Goal: Task Accomplishment & Management: Manage account settings

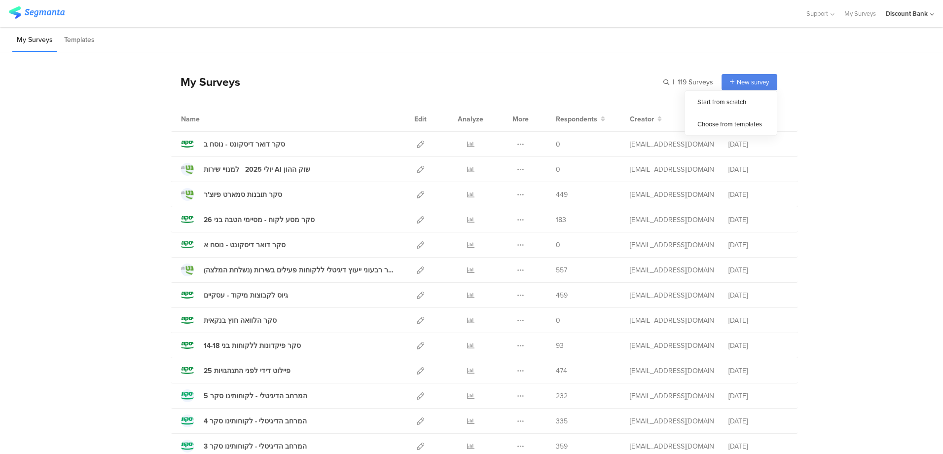
click at [743, 84] on span "New survey" at bounding box center [753, 81] width 32 height 9
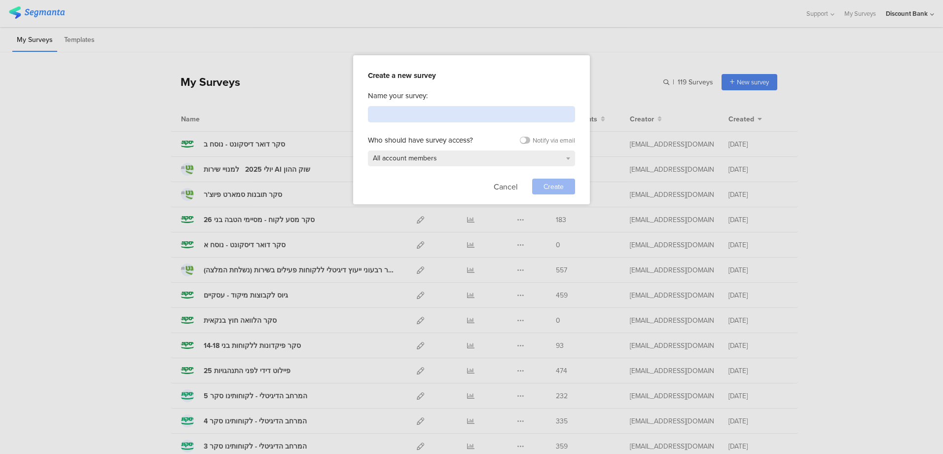
click at [475, 113] on input at bounding box center [471, 114] width 207 height 16
type input "333"
click at [544, 184] on span "Create" at bounding box center [554, 186] width 20 height 10
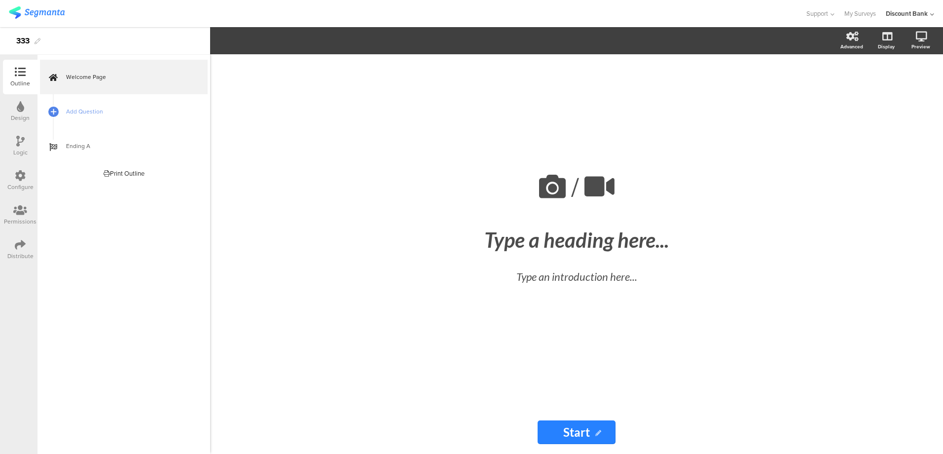
click at [550, 189] on icon at bounding box center [553, 187] width 34 height 34
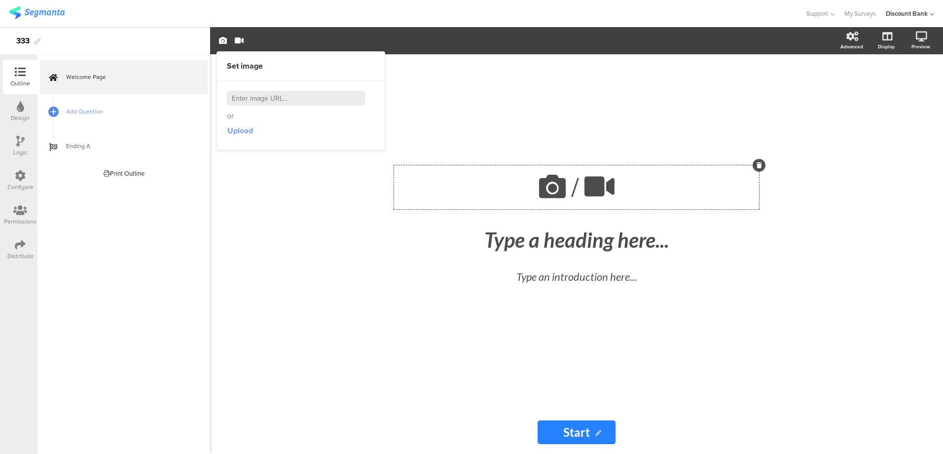
click at [241, 130] on span "Upload" at bounding box center [240, 130] width 26 height 11
click at [43, 14] on img at bounding box center [37, 12] width 56 height 12
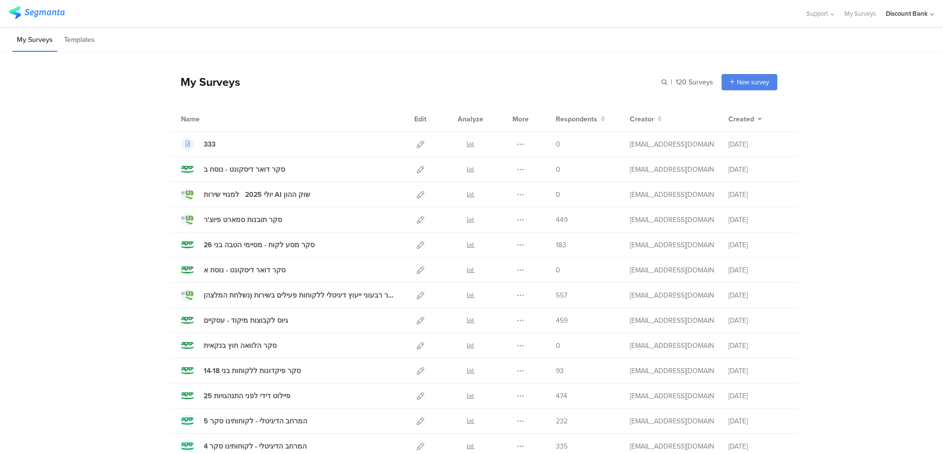
click at [517, 145] on icon at bounding box center [520, 144] width 7 height 7
click at [502, 207] on button "Delete" at bounding box center [501, 205] width 54 height 18
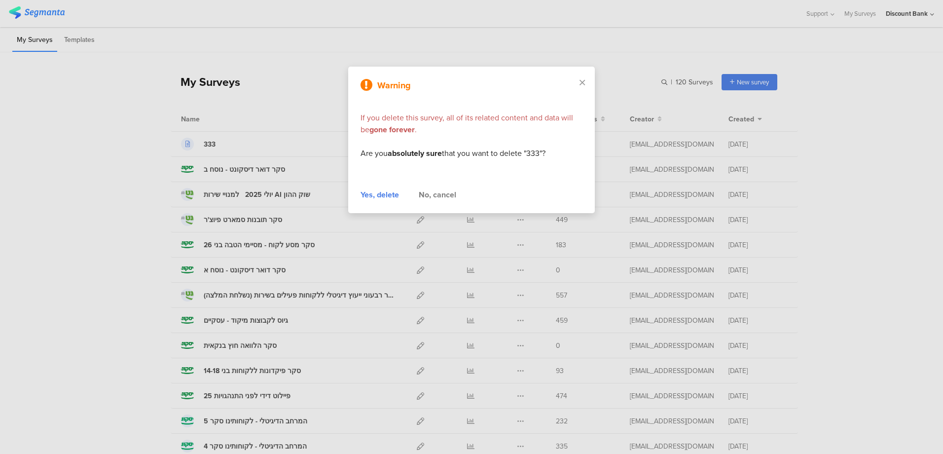
click at [374, 196] on div "Yes, delete" at bounding box center [380, 195] width 38 height 12
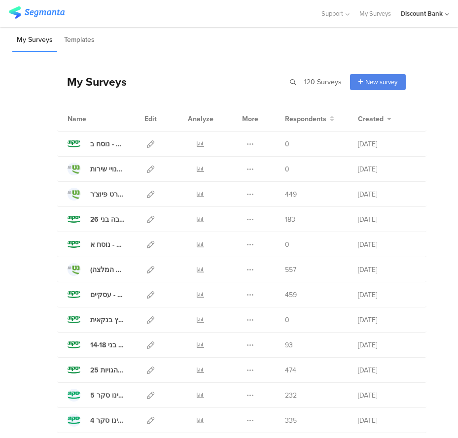
click at [311, 7] on div at bounding box center [160, 13] width 302 height 16
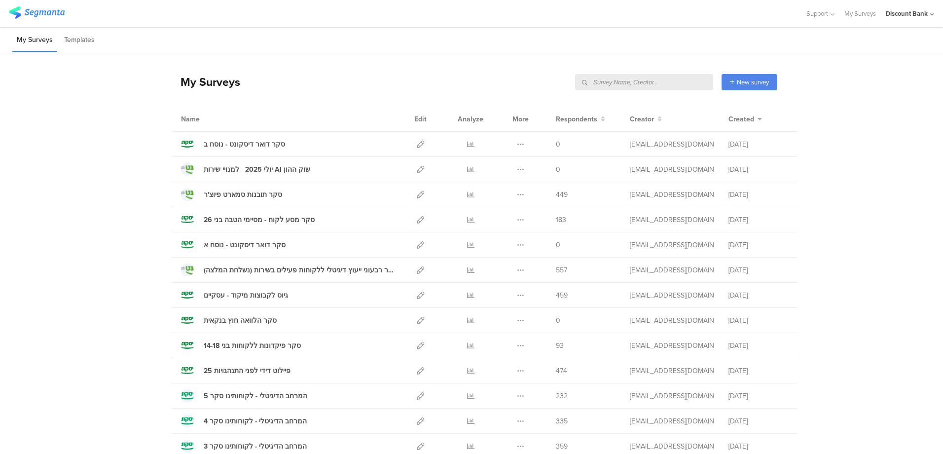
click at [664, 82] on input "text" at bounding box center [644, 82] width 138 height 16
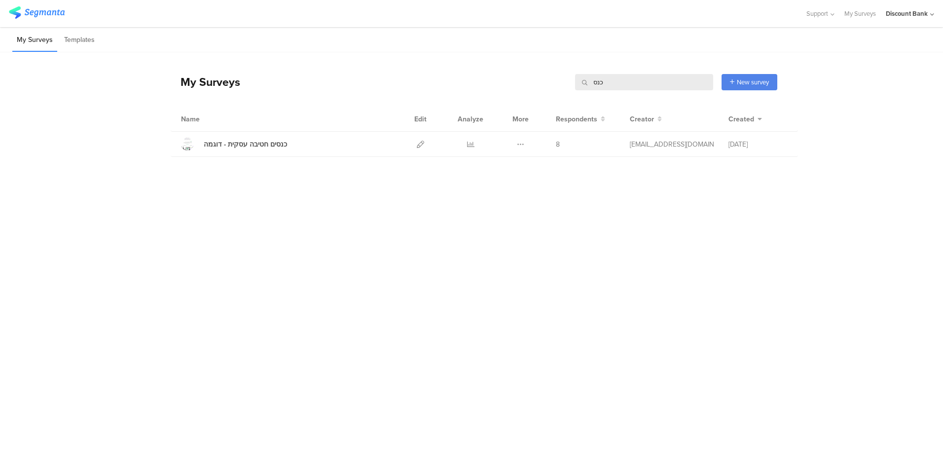
type input "כנס"
click at [523, 143] on icon at bounding box center [520, 144] width 7 height 7
click at [512, 174] on button "Duplicate" at bounding box center [501, 169] width 54 height 18
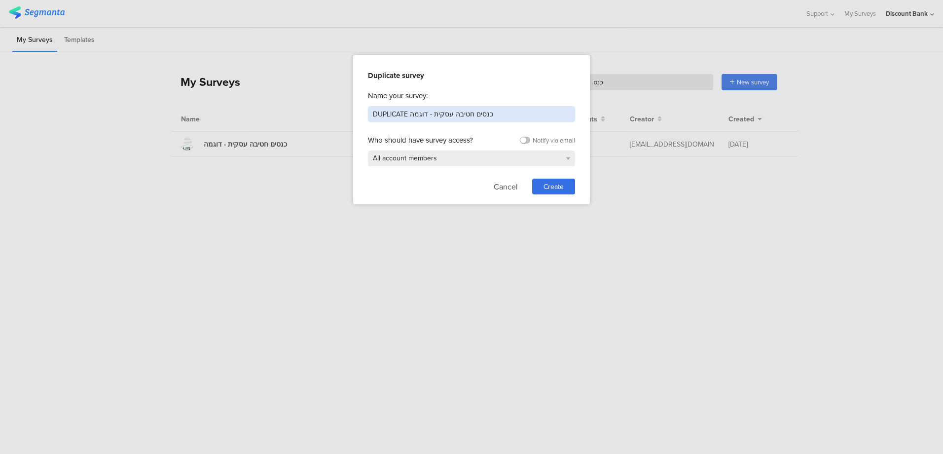
click at [474, 115] on input "DUPLICATE כנסים חטיבה עסקית - דוגמה" at bounding box center [471, 114] width 207 height 16
click at [454, 115] on input "DUPLICATE כנסים חטיבה עסקית - דוגמה" at bounding box center [471, 114] width 207 height 16
drag, startPoint x: 427, startPoint y: 113, endPoint x: 359, endPoint y: 120, distance: 68.5
click at [359, 120] on div "Duplicate survey Name your survey: DUPLICATE כנסים חטיבה עסקית - דוגמה Who shou…" at bounding box center [471, 129] width 237 height 149
click at [384, 117] on input "DUPLICATE כנסים חטיבה עסקית - דוגמה" at bounding box center [471, 114] width 207 height 16
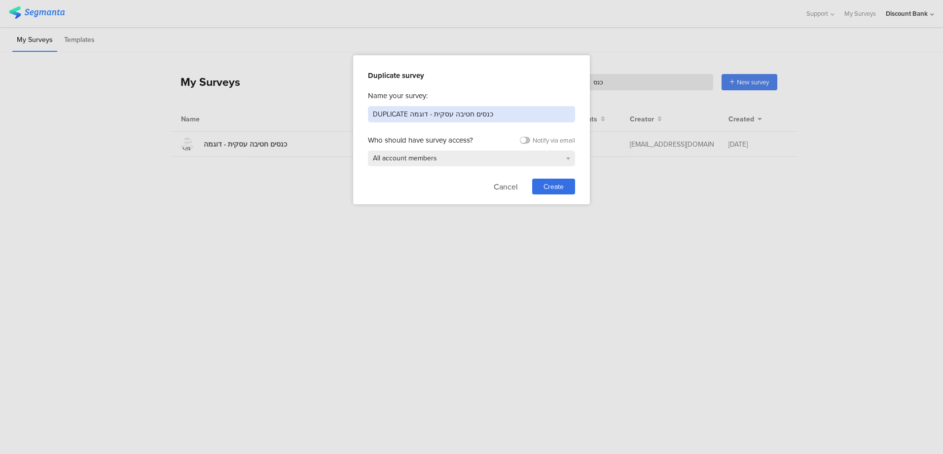
click at [384, 117] on input "DUPLICATE כנסים חטיבה עסקית - דוגמה" at bounding box center [471, 114] width 207 height 16
click at [374, 114] on input "כנסים חטיבה עסקית - דוגמה" at bounding box center [471, 114] width 207 height 16
click at [377, 115] on input "כנסים חטיבה עסקית - דוגמה" at bounding box center [471, 114] width 207 height 16
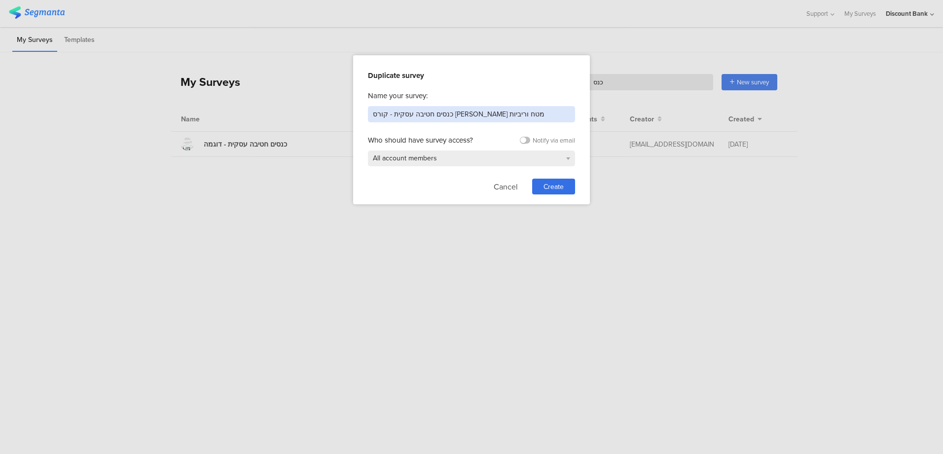
click at [410, 113] on input "כנסים חטיבה עסקית - קורס [PERSON_NAME] מטח וריביות" at bounding box center [471, 114] width 207 height 16
type input "כנסים חטיבה עסקית - קורס נגזרי מטח וריביות"
click at [562, 182] on span "Create" at bounding box center [554, 186] width 20 height 10
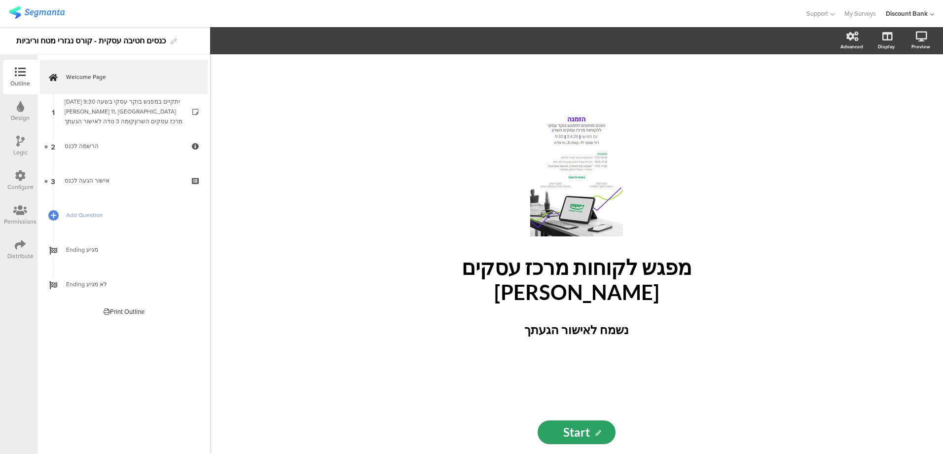
click at [543, 281] on p "מפגש לקוחות מרכז עסקים [PERSON_NAME]" at bounding box center [576, 279] width 365 height 50
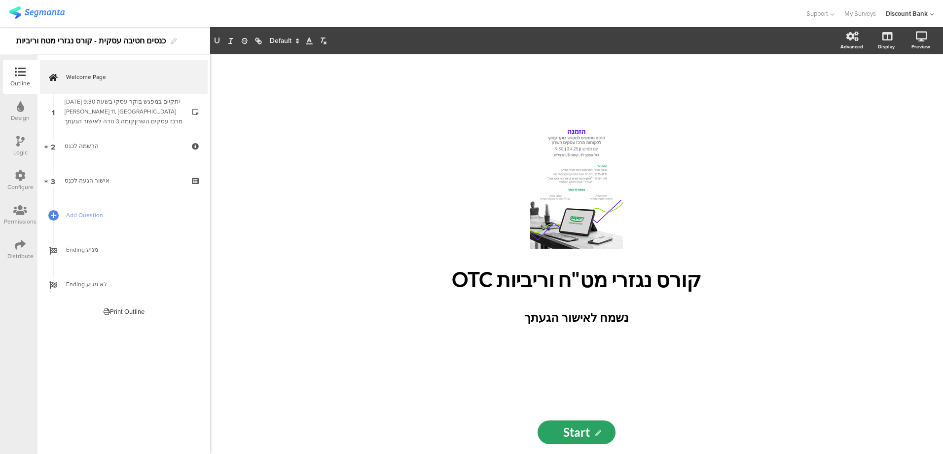
click at [141, 121] on div "[DATE] יתקיים במפגש בוקר עסקי בשעה 9:30 [PERSON_NAME] 11, [GEOGRAPHIC_DATA] מרכ…" at bounding box center [124, 112] width 118 height 30
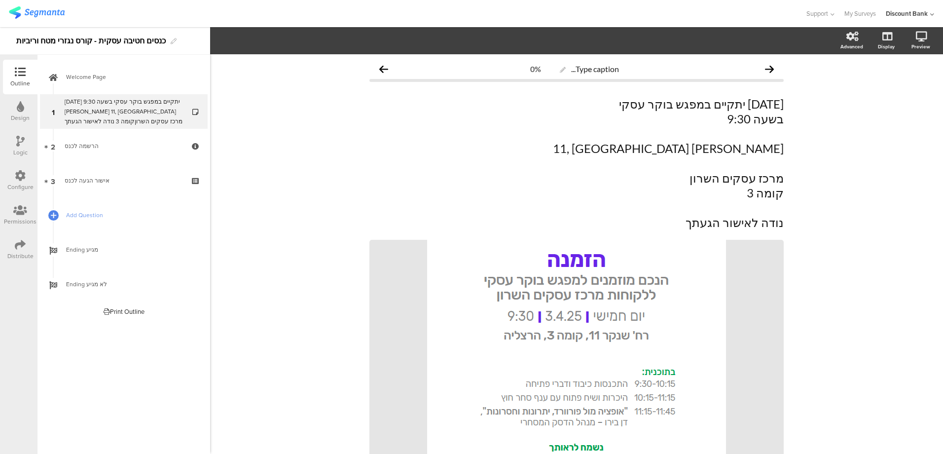
click at [746, 106] on p "[DATE] יתקיים במפגש בוקר עסקי" at bounding box center [576, 104] width 414 height 15
drag, startPoint x: 686, startPoint y: 106, endPoint x: 690, endPoint y: 105, distance: 5.0
click at [691, 105] on p "[DATE] יתקיים במפגש בוקר עסקי" at bounding box center [576, 104] width 414 height 15
click at [699, 106] on p "[DATE] יתקיים במפגש בוקר עסקי" at bounding box center [576, 104] width 414 height 15
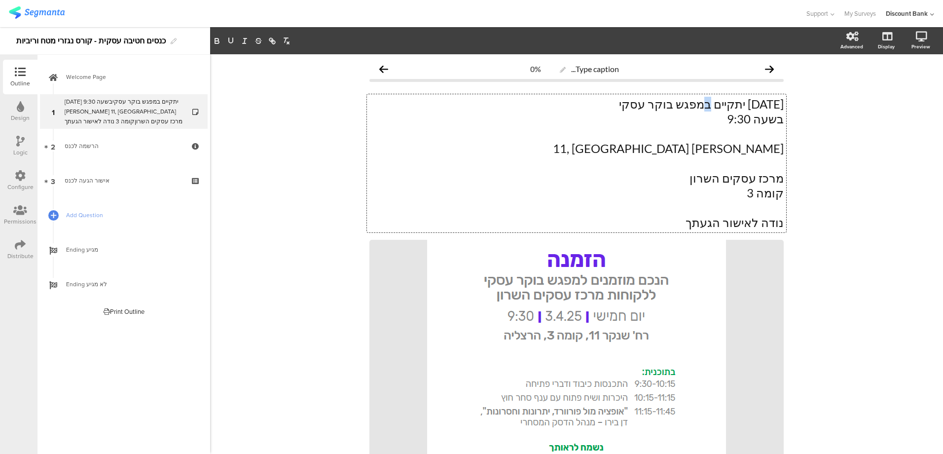
click at [698, 107] on p "[DATE] יתקיים במפגש בוקר עסקי" at bounding box center [576, 104] width 414 height 15
click at [733, 115] on p "בשעה 9:30" at bounding box center [576, 118] width 414 height 15
click at [743, 117] on p "בשעה 8:30" at bounding box center [576, 118] width 414 height 15
drag, startPoint x: 765, startPoint y: 169, endPoint x: 769, endPoint y: 151, distance: 18.3
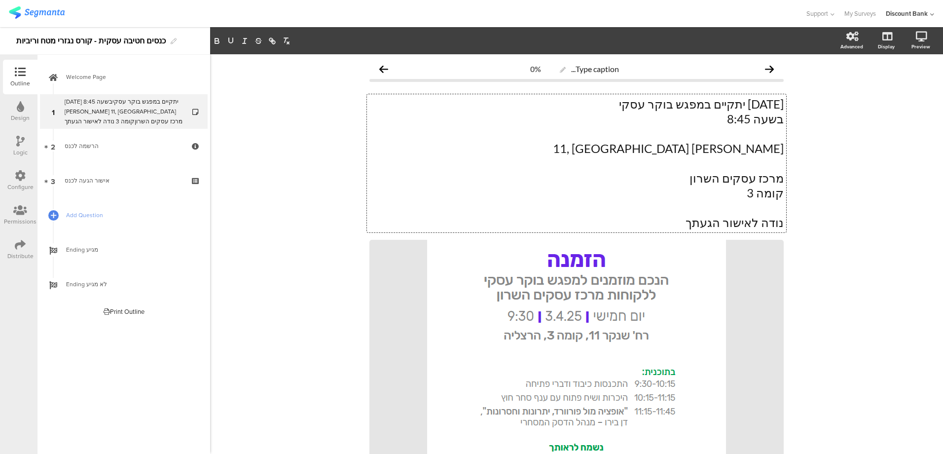
click at [765, 169] on p at bounding box center [576, 163] width 414 height 15
drag, startPoint x: 742, startPoint y: 151, endPoint x: 776, endPoint y: 150, distance: 34.5
click at [776, 150] on p "[PERSON_NAME] 11, [GEOGRAPHIC_DATA]" at bounding box center [576, 148] width 414 height 15
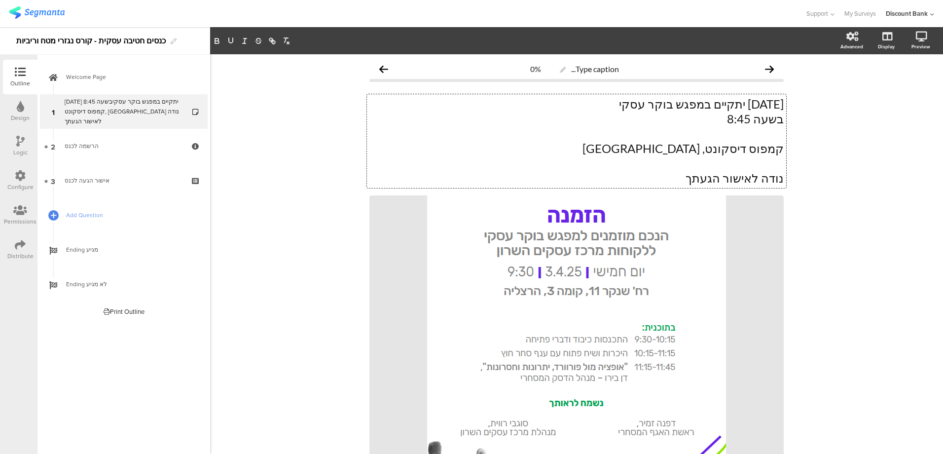
click at [11, 252] on div "Distribute" at bounding box center [20, 256] width 26 height 9
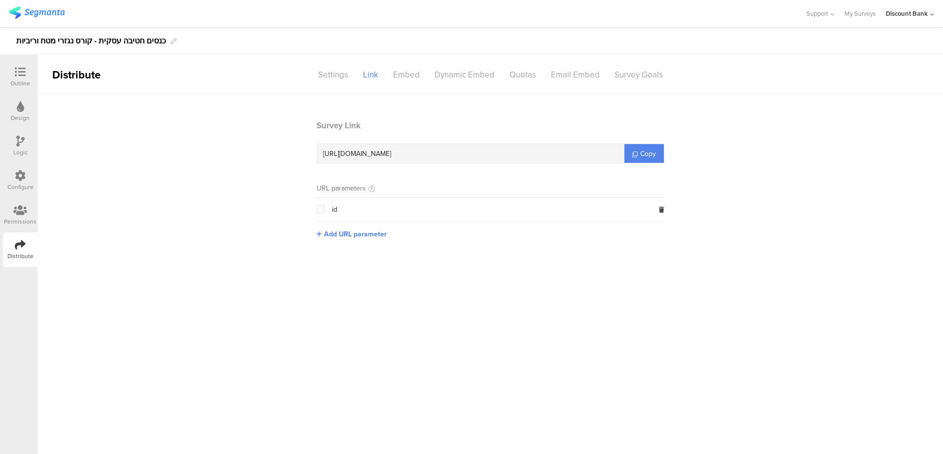
click at [391, 154] on span "[URL][DOMAIN_NAME]" at bounding box center [357, 153] width 68 height 10
copy div "[URL][DOMAIN_NAME]"
drag, startPoint x: 145, startPoint y: 283, endPoint x: 72, endPoint y: 229, distance: 91.7
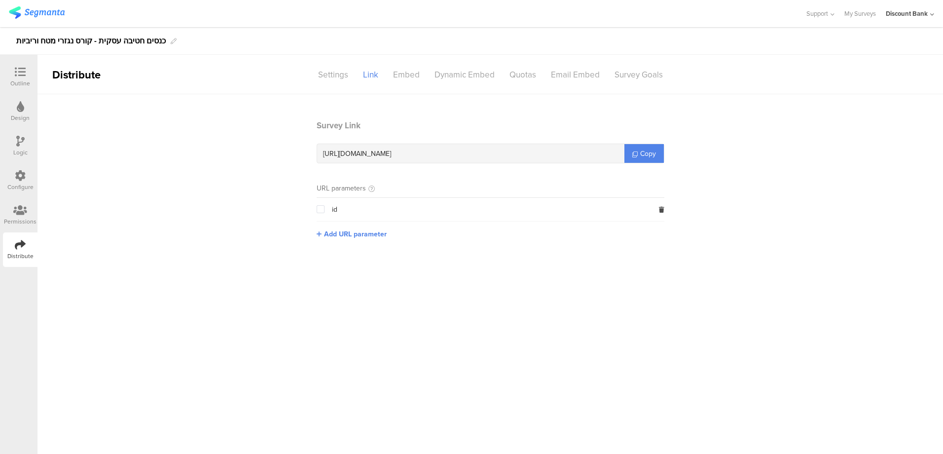
click at [145, 283] on main "Survey Link [URL][DOMAIN_NAME] Copy URL parameters id Add URL parameter" at bounding box center [490, 274] width 906 height 360
click at [43, 12] on img at bounding box center [37, 12] width 56 height 12
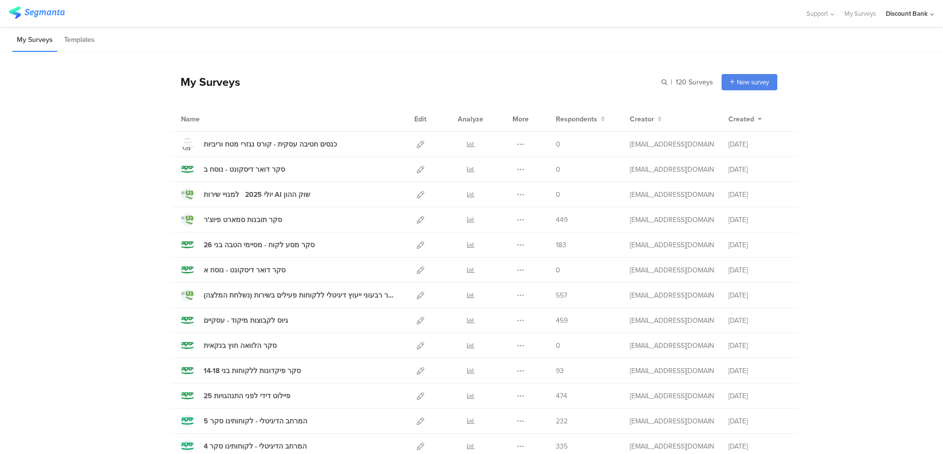
click at [916, 15] on div "Discount Bank" at bounding box center [907, 13] width 42 height 9
click at [928, 65] on icon at bounding box center [926, 65] width 6 height 6
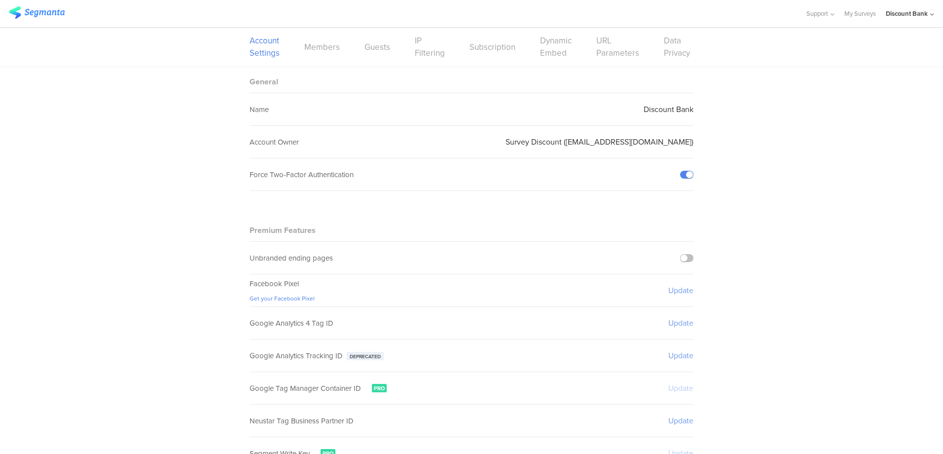
scroll to position [73, 0]
click at [29, 13] on img at bounding box center [37, 12] width 56 height 12
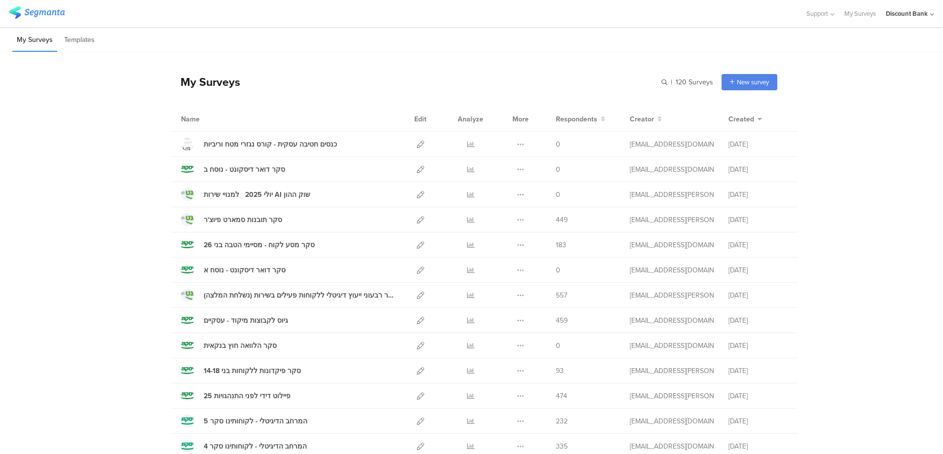
click at [316, 142] on div "כנסים חטיבה עסקית - קורס נגזרי מטח וריביות" at bounding box center [270, 144] width 133 height 10
click at [417, 146] on icon at bounding box center [420, 144] width 7 height 7
click at [932, 16] on icon at bounding box center [932, 14] width 4 height 7
click at [928, 68] on link at bounding box center [926, 64] width 9 height 14
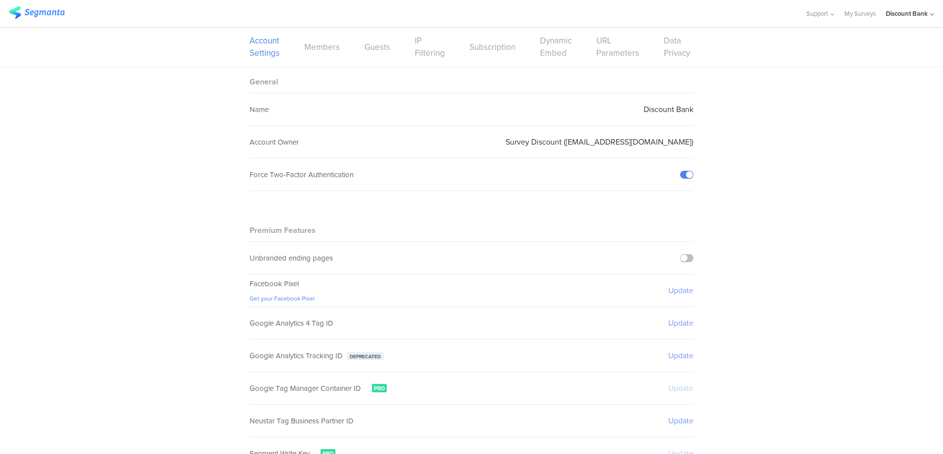
click at [415, 36] on link "IP Filtering" at bounding box center [430, 47] width 30 height 25
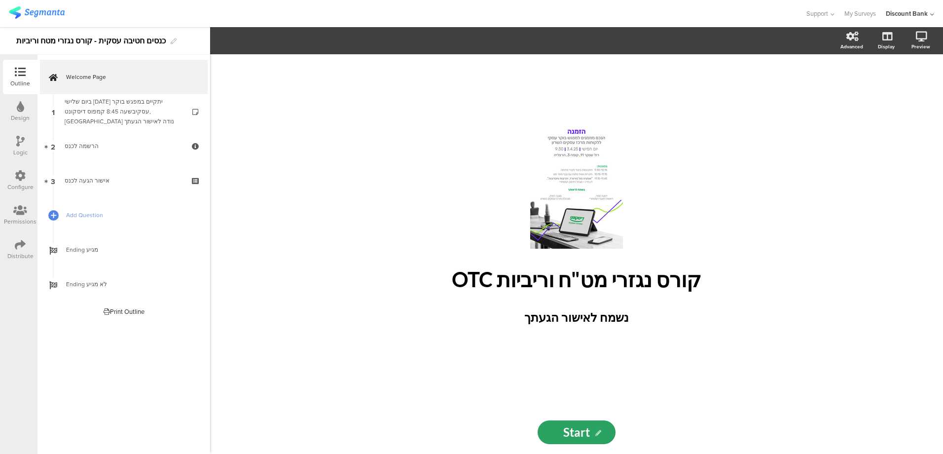
click at [129, 182] on div "אישור הגעה לכנס" at bounding box center [124, 181] width 118 height 10
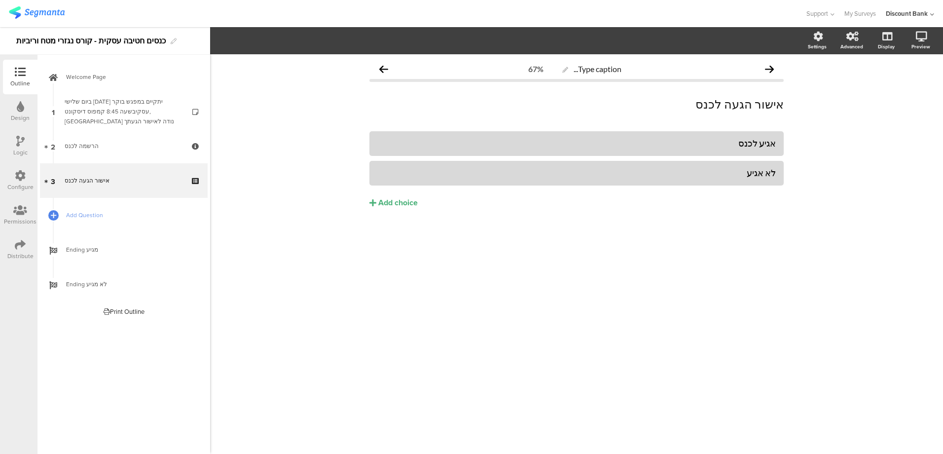
click at [116, 152] on link "2 הרשמה לכנס" at bounding box center [124, 146] width 168 height 35
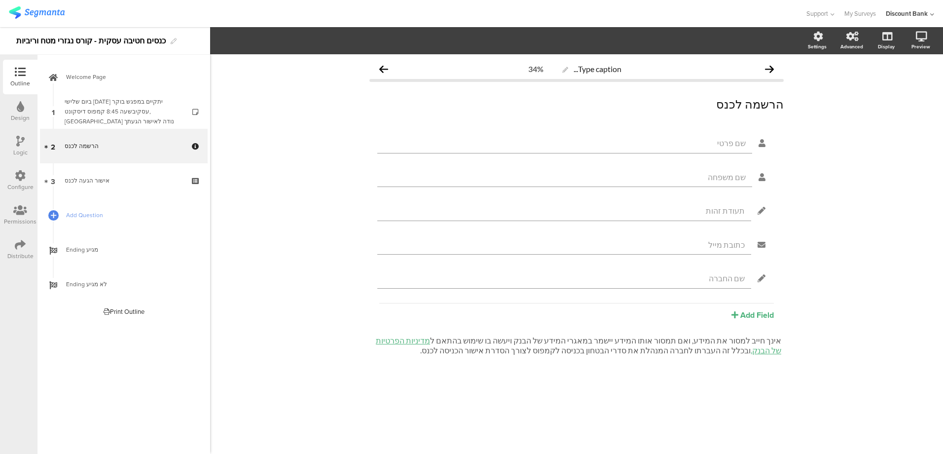
click at [117, 153] on link "2 הרשמה לכנס" at bounding box center [124, 146] width 168 height 35
